Goal: Task Accomplishment & Management: Use online tool/utility

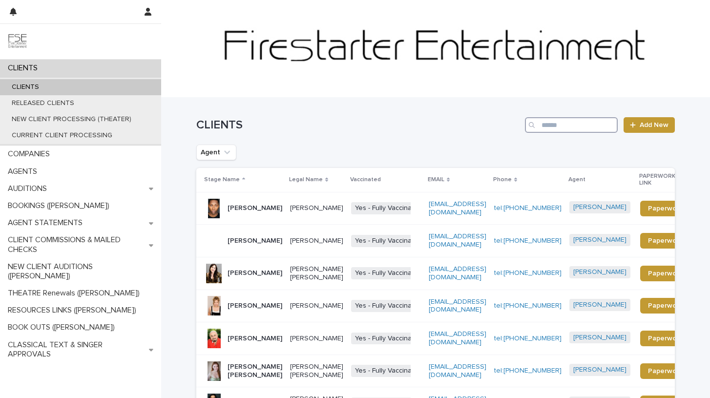
click at [565, 126] on input "Search" at bounding box center [571, 125] width 93 height 16
type input "***"
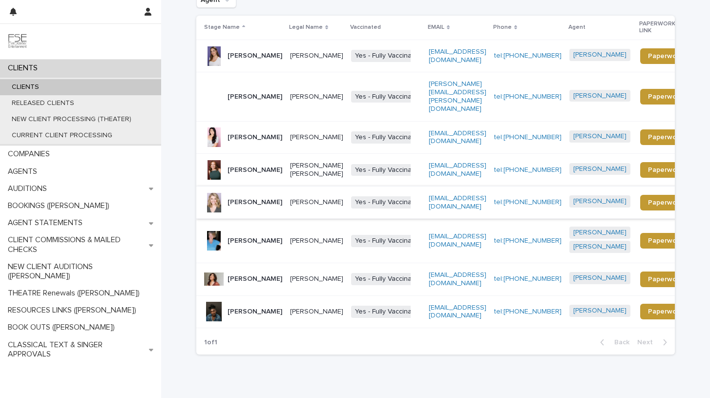
scroll to position [177, 0]
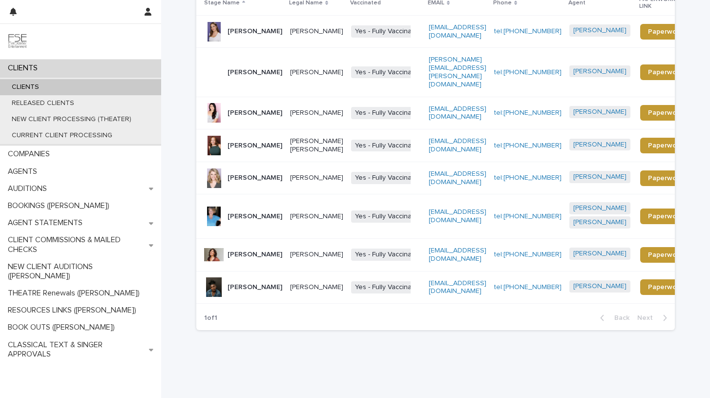
click at [246, 142] on p "[PERSON_NAME]" at bounding box center [254, 146] width 55 height 8
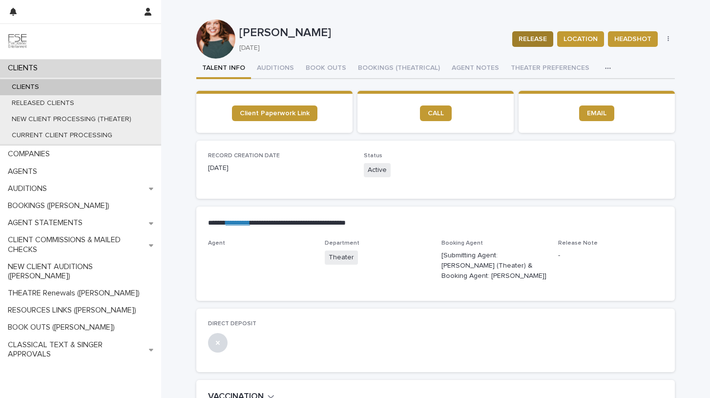
click at [528, 38] on span "RELEASE" at bounding box center [532, 39] width 28 height 10
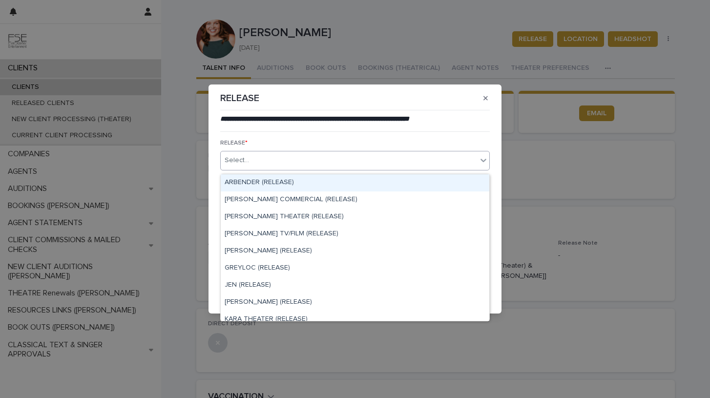
click at [328, 161] on div "Select..." at bounding box center [349, 160] width 256 height 16
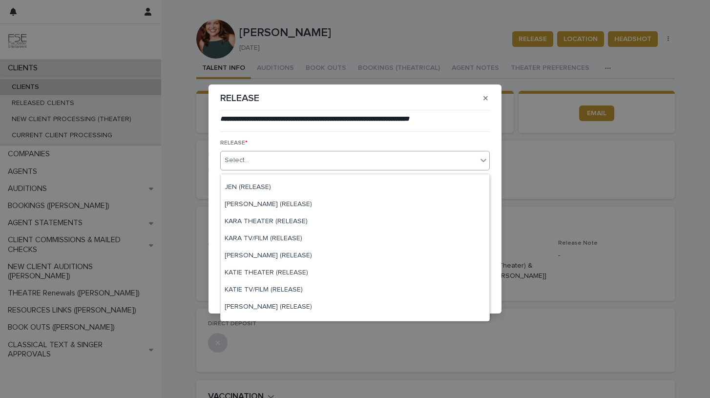
scroll to position [99, 0]
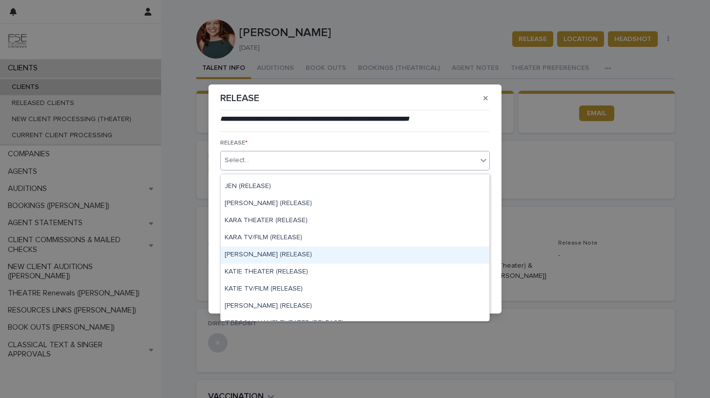
click at [266, 253] on div "[PERSON_NAME] (RELEASE)" at bounding box center [355, 254] width 268 height 17
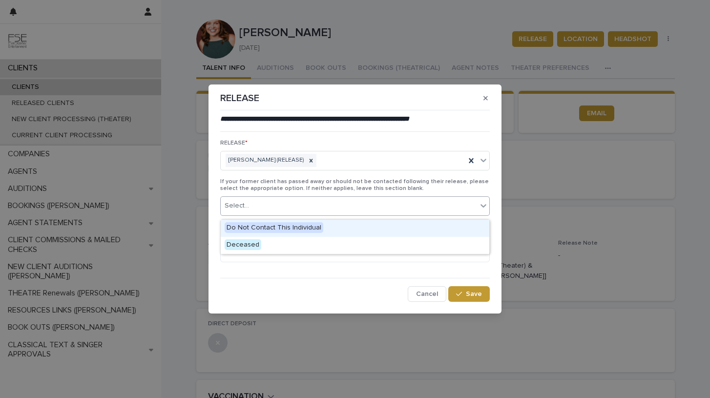
click at [304, 206] on div "Select..." at bounding box center [349, 206] width 256 height 16
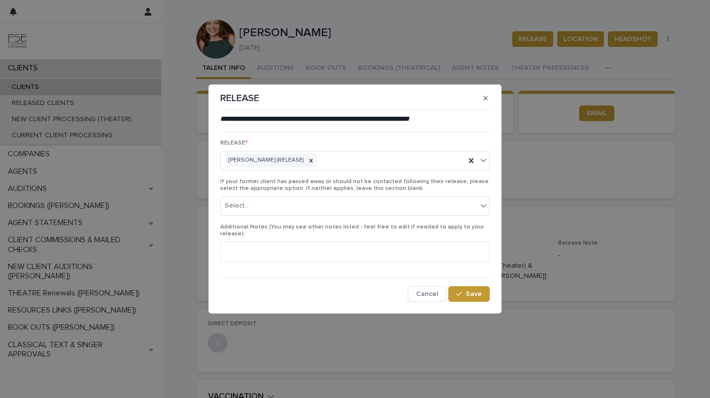
click at [385, 186] on span "If your former client has passed away or should not be contacted following thei…" at bounding box center [354, 185] width 268 height 13
click at [474, 292] on span "Save" at bounding box center [474, 293] width 16 height 7
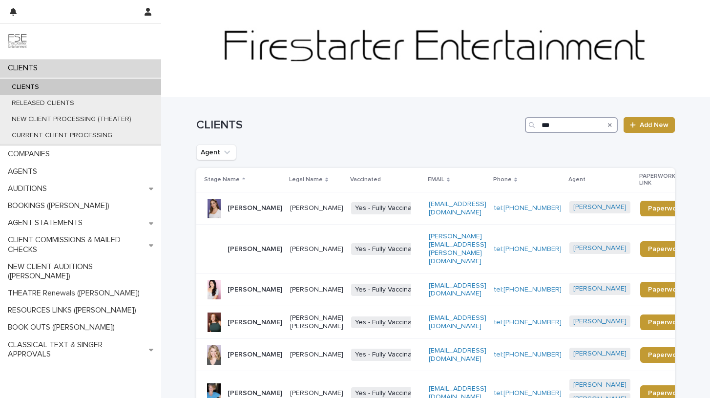
click at [563, 125] on input "***" at bounding box center [571, 125] width 93 height 16
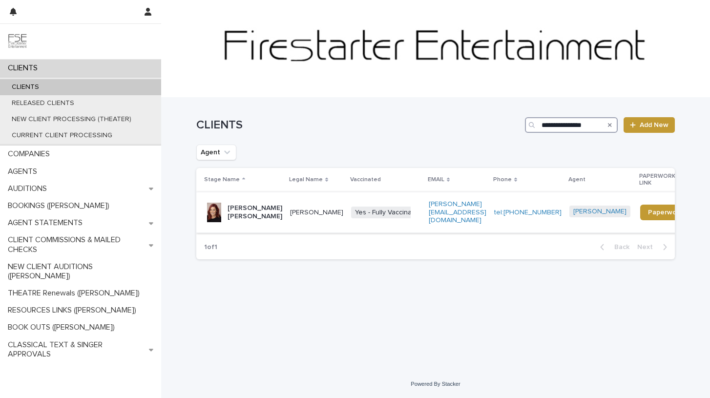
type input "**********"
click at [242, 205] on p "[PERSON_NAME] [PERSON_NAME]" at bounding box center [254, 212] width 55 height 17
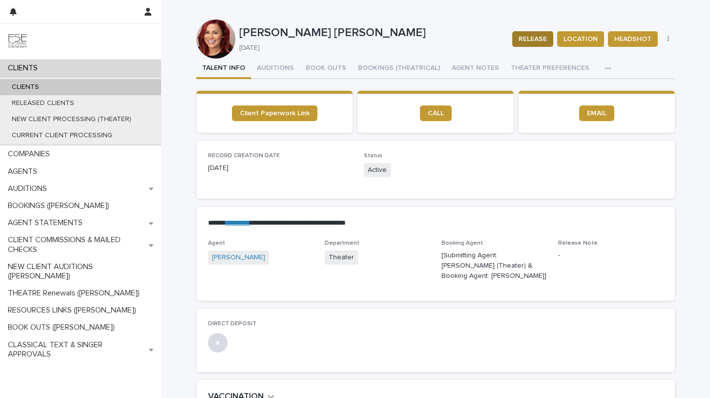
click at [531, 41] on span "RELEASE" at bounding box center [532, 39] width 28 height 10
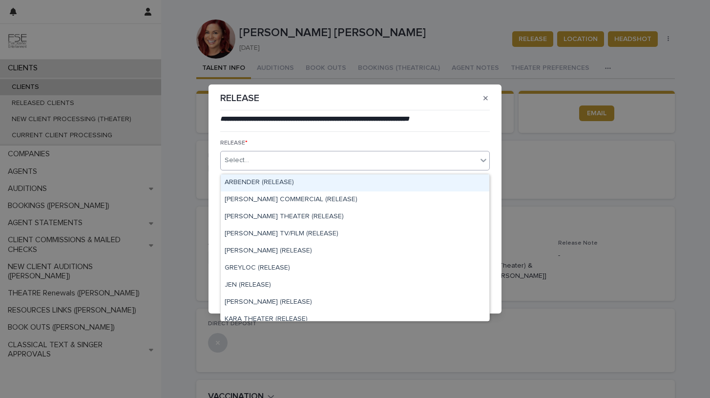
click at [345, 161] on div "Select..." at bounding box center [349, 160] width 256 height 16
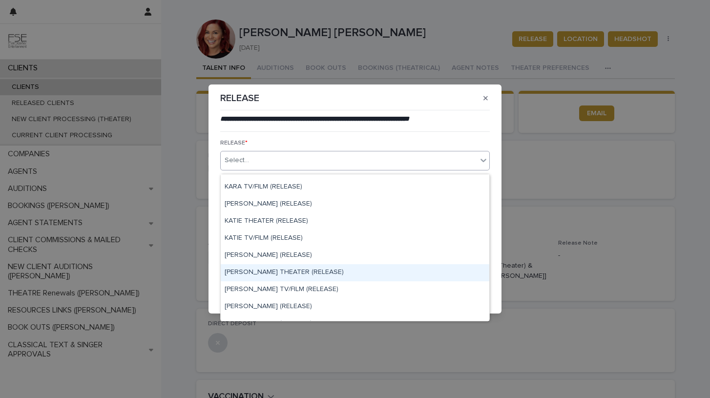
scroll to position [149, 0]
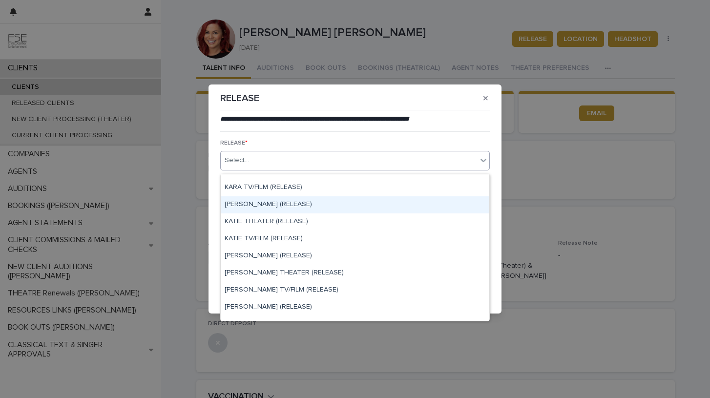
click at [248, 203] on div "[PERSON_NAME] (RELEASE)" at bounding box center [355, 204] width 268 height 17
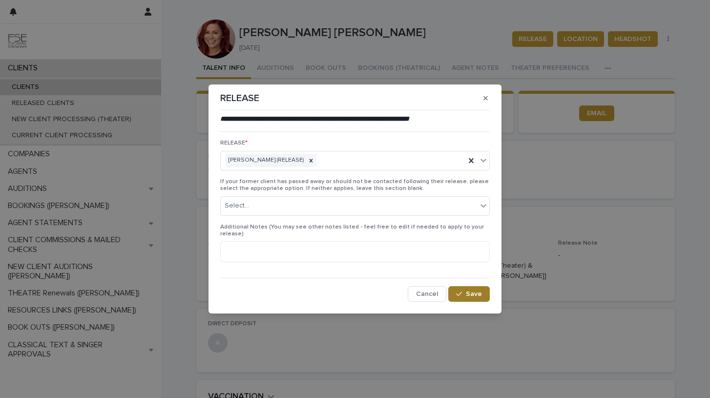
click at [466, 290] on div "button" at bounding box center [461, 293] width 10 height 7
